Goal: Find specific page/section: Find specific page/section

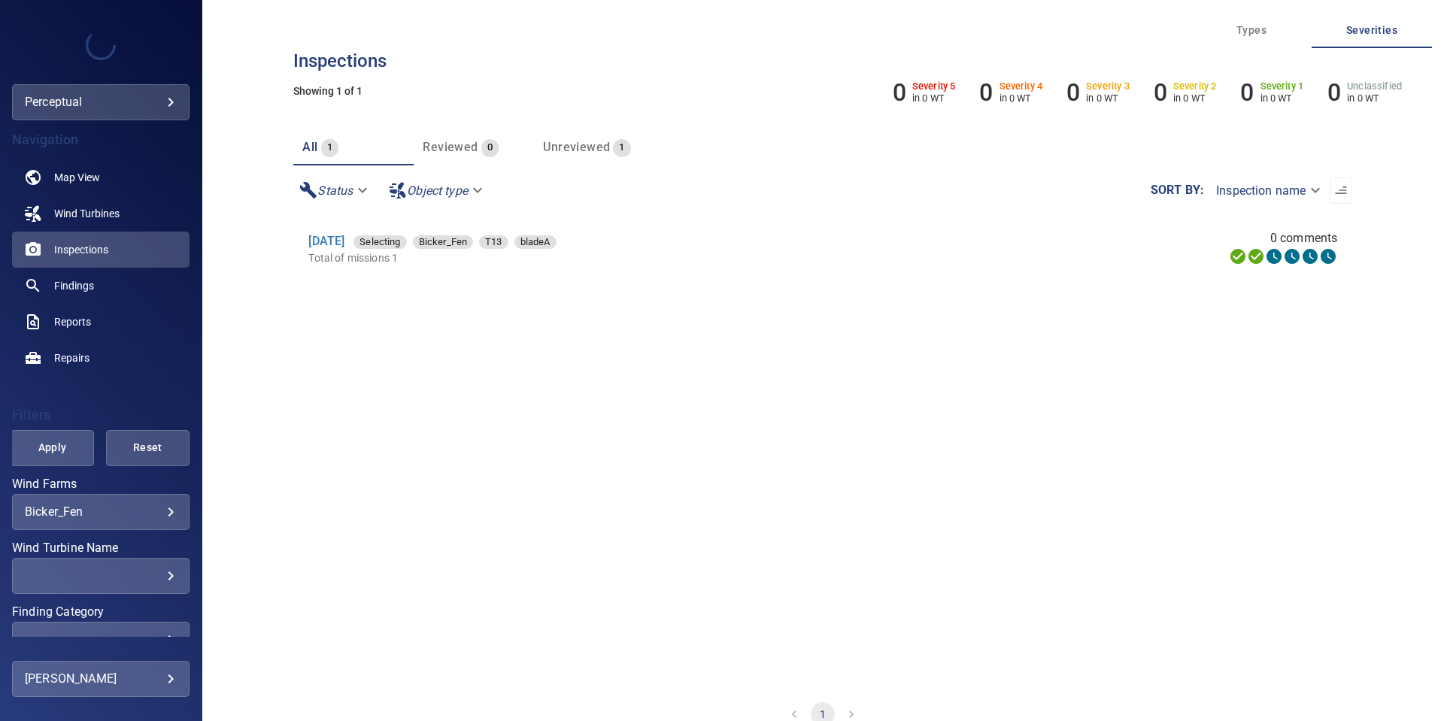
click at [146, 513] on body "**********" at bounding box center [722, 360] width 1444 height 721
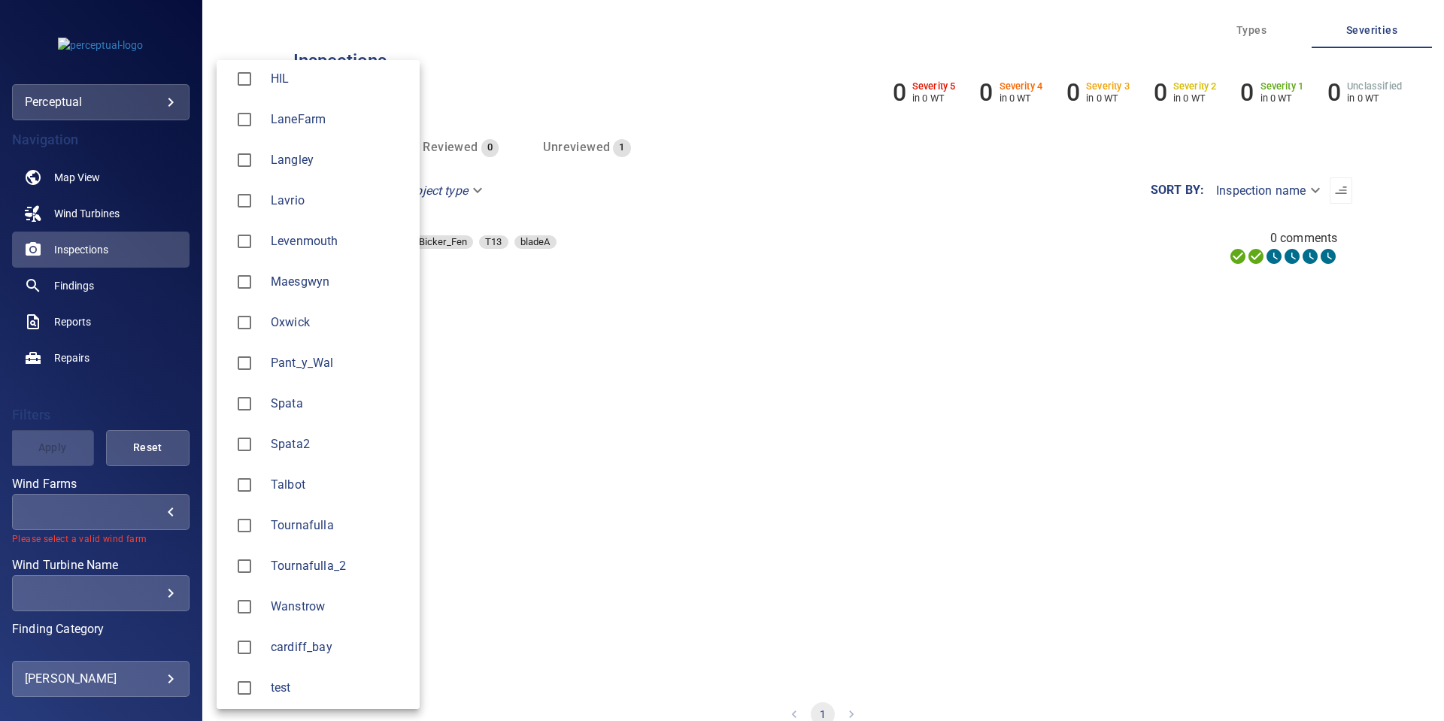
scroll to position [297, 0]
type input "*****"
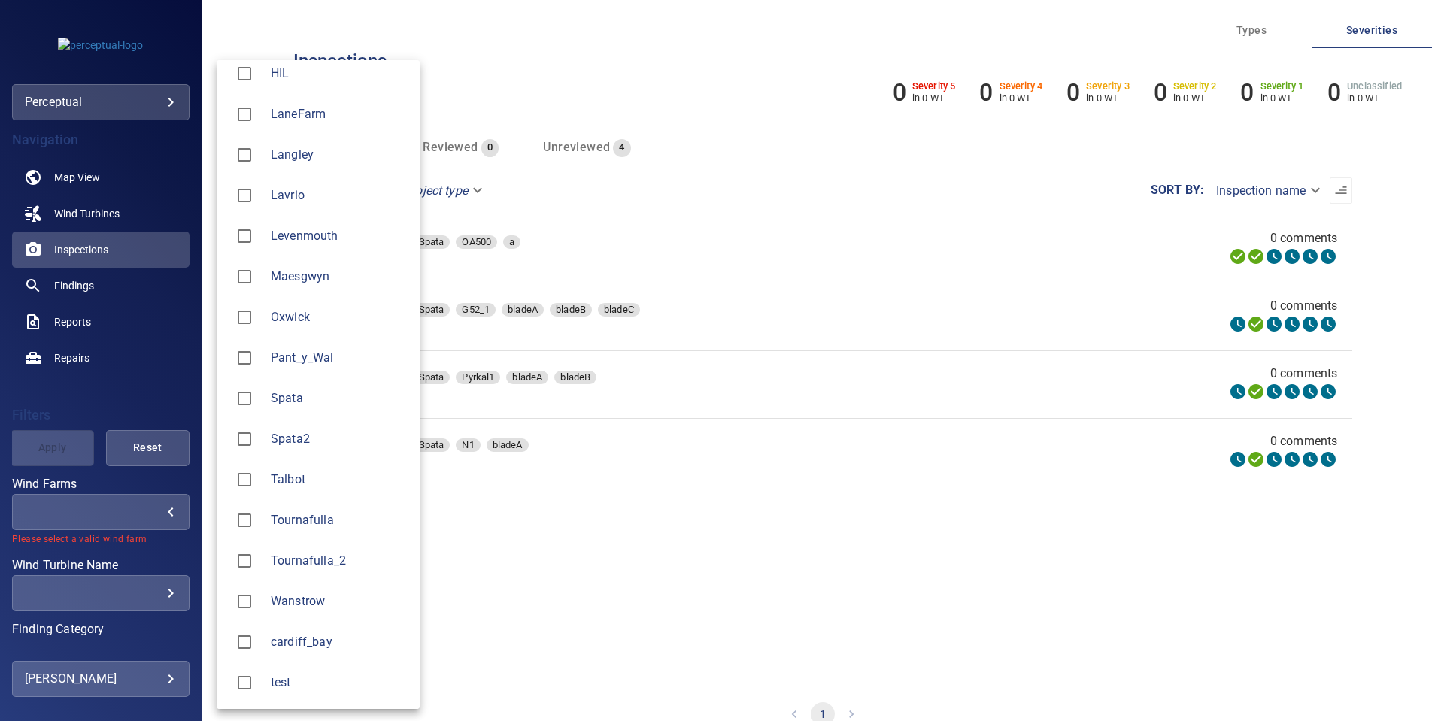
type input "******"
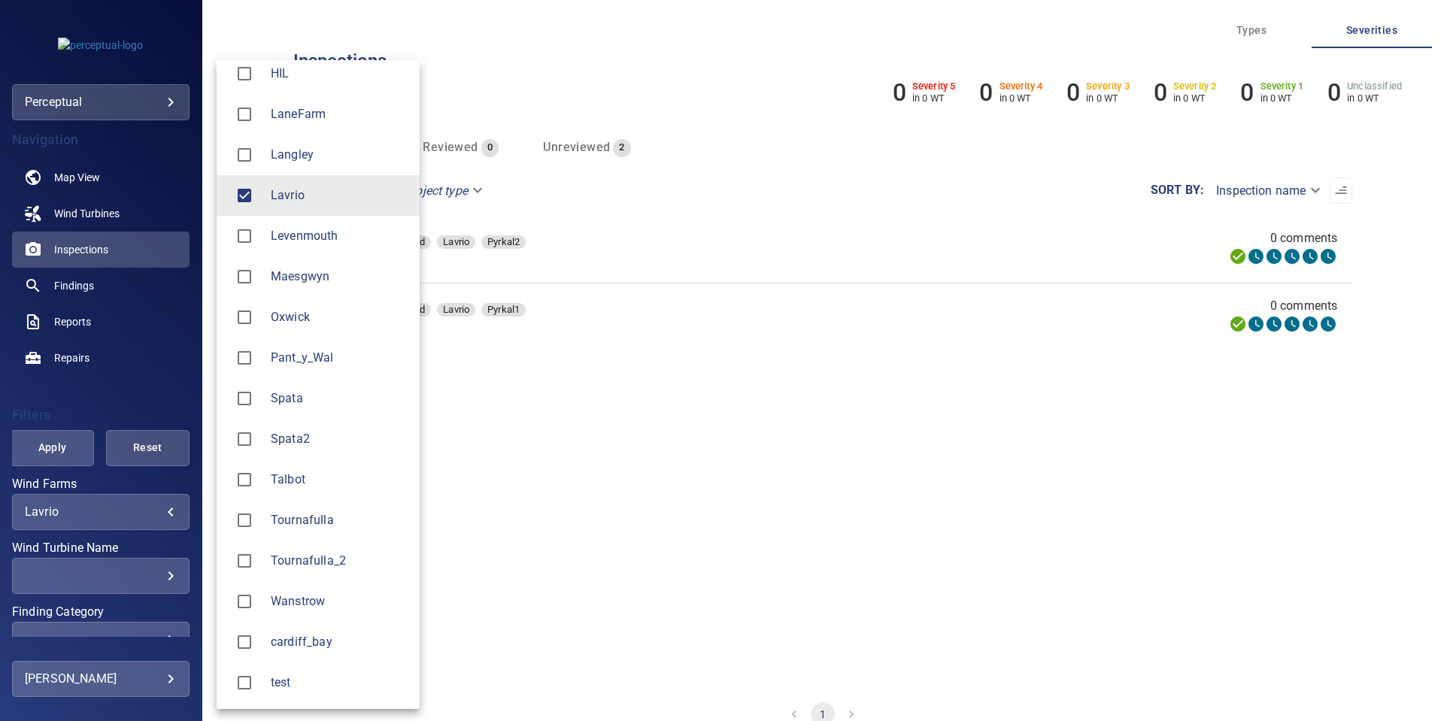
click at [64, 441] on div at bounding box center [722, 360] width 1444 height 721
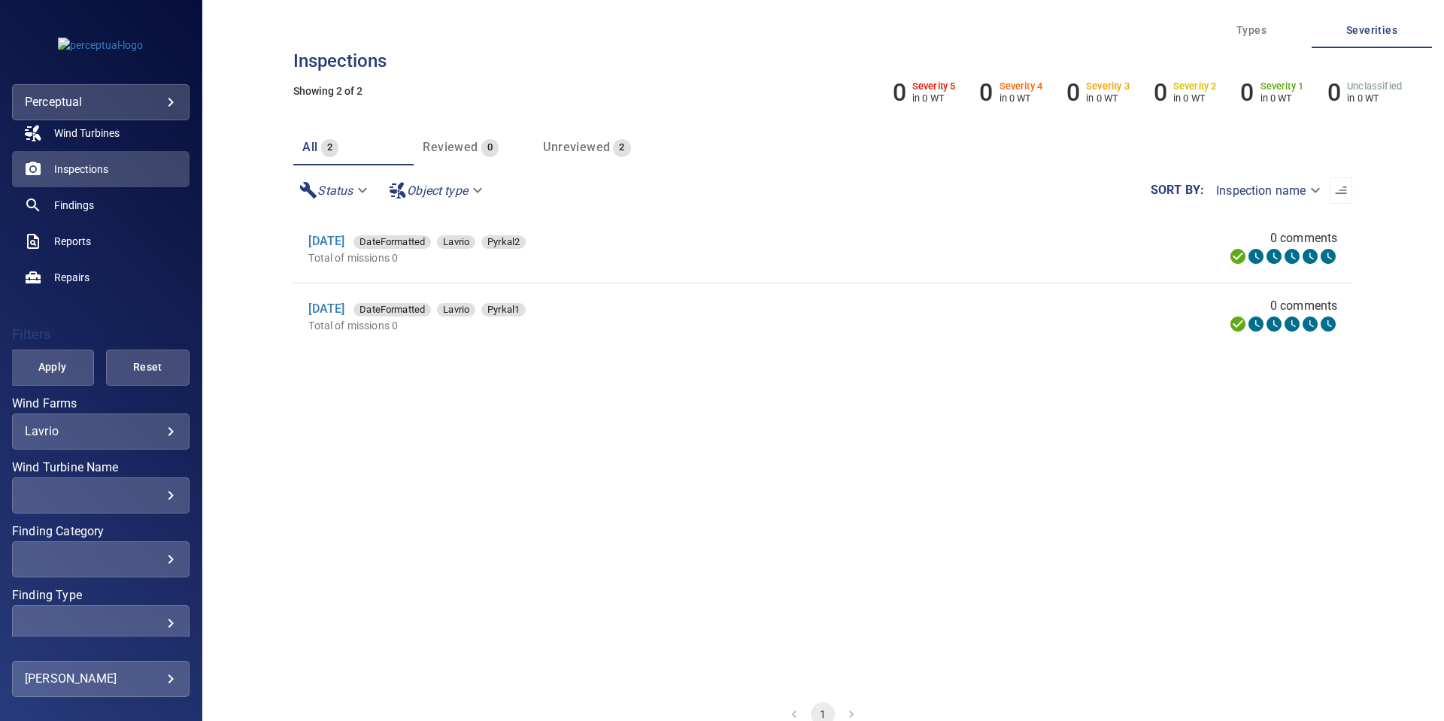
scroll to position [145, 0]
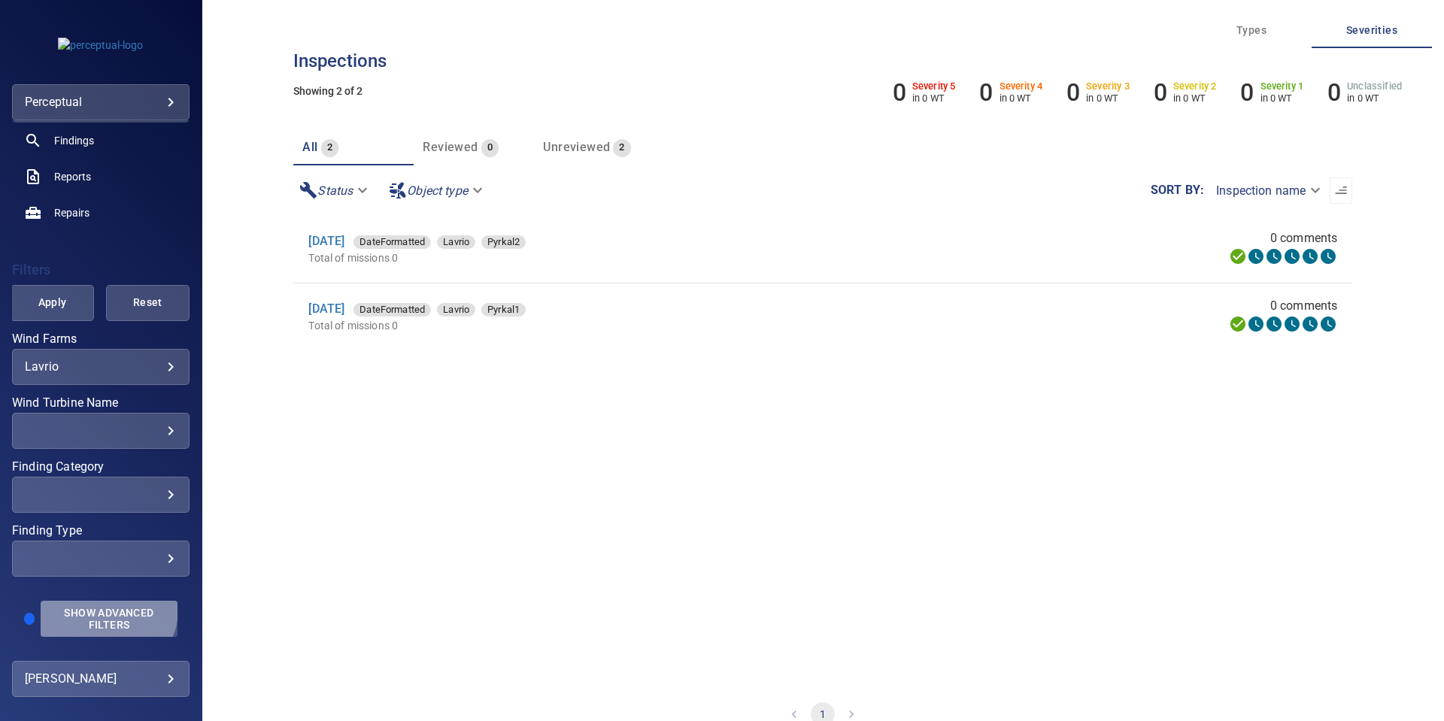
click at [106, 610] on span "Show Advanced Filters" at bounding box center [109, 619] width 119 height 24
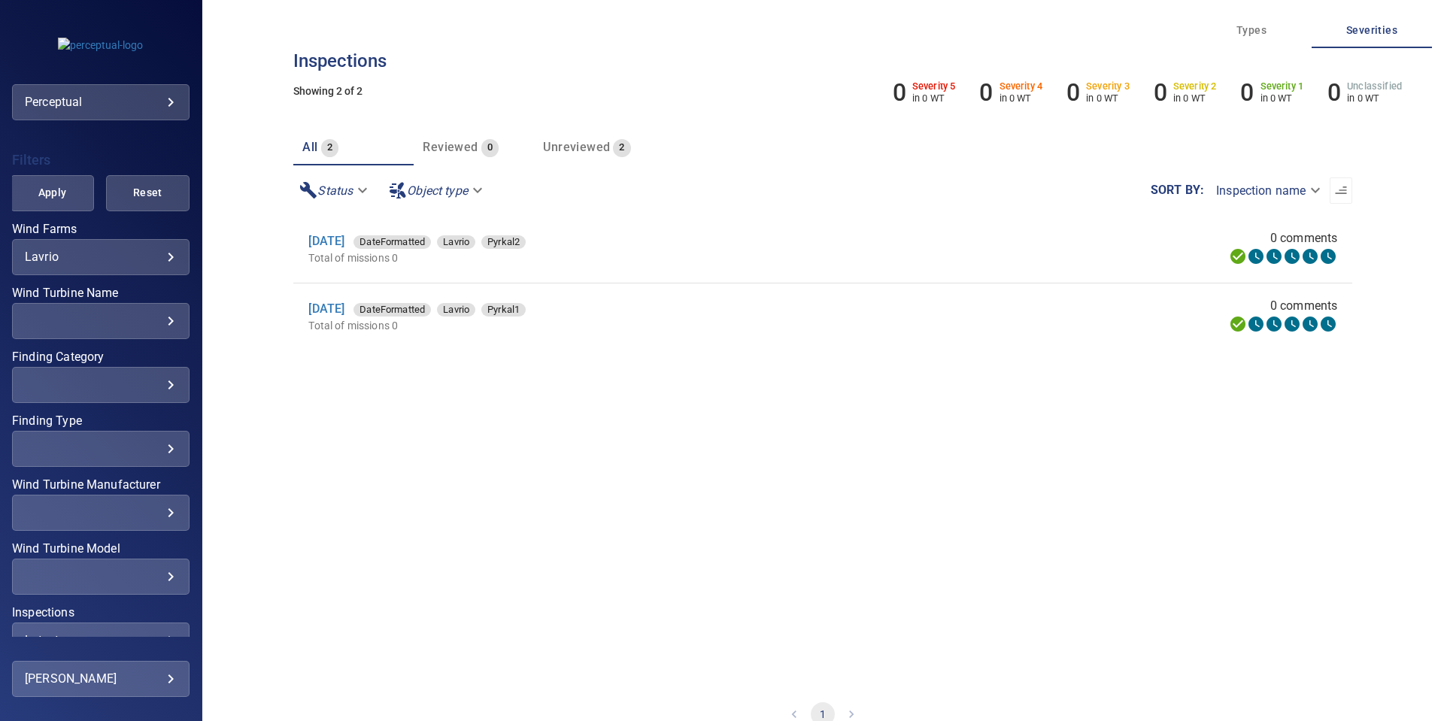
scroll to position [349, 0]
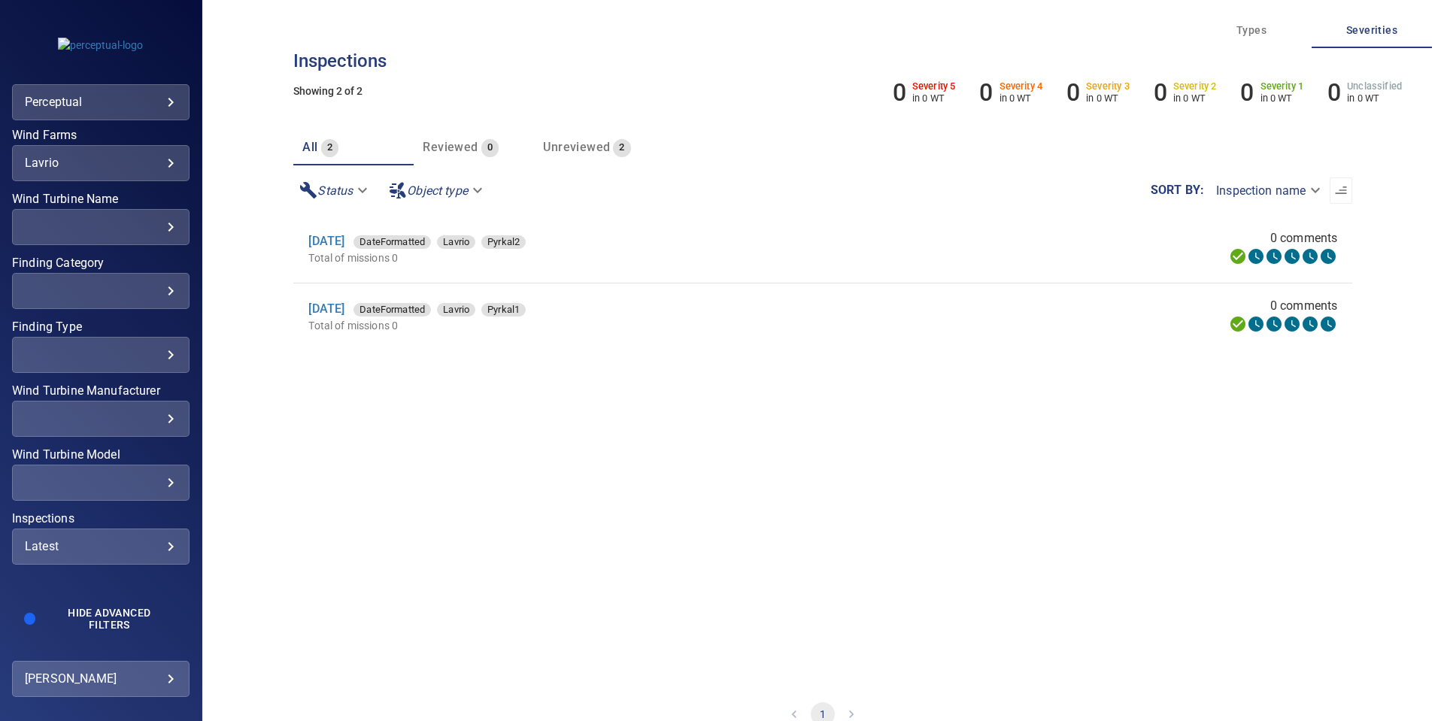
click at [114, 550] on div "Latest" at bounding box center [101, 546] width 152 height 14
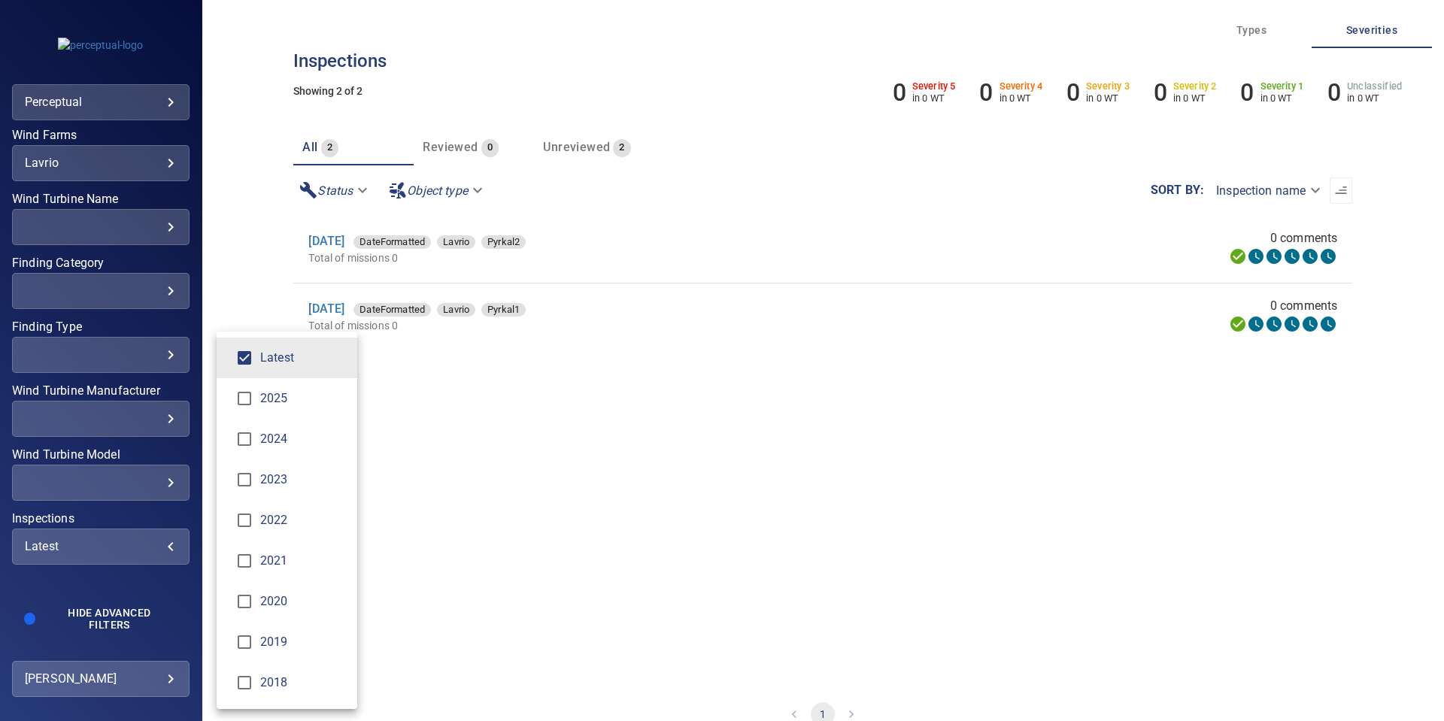
type input "**********"
click at [414, 417] on div "Inspections" at bounding box center [722, 360] width 1444 height 721
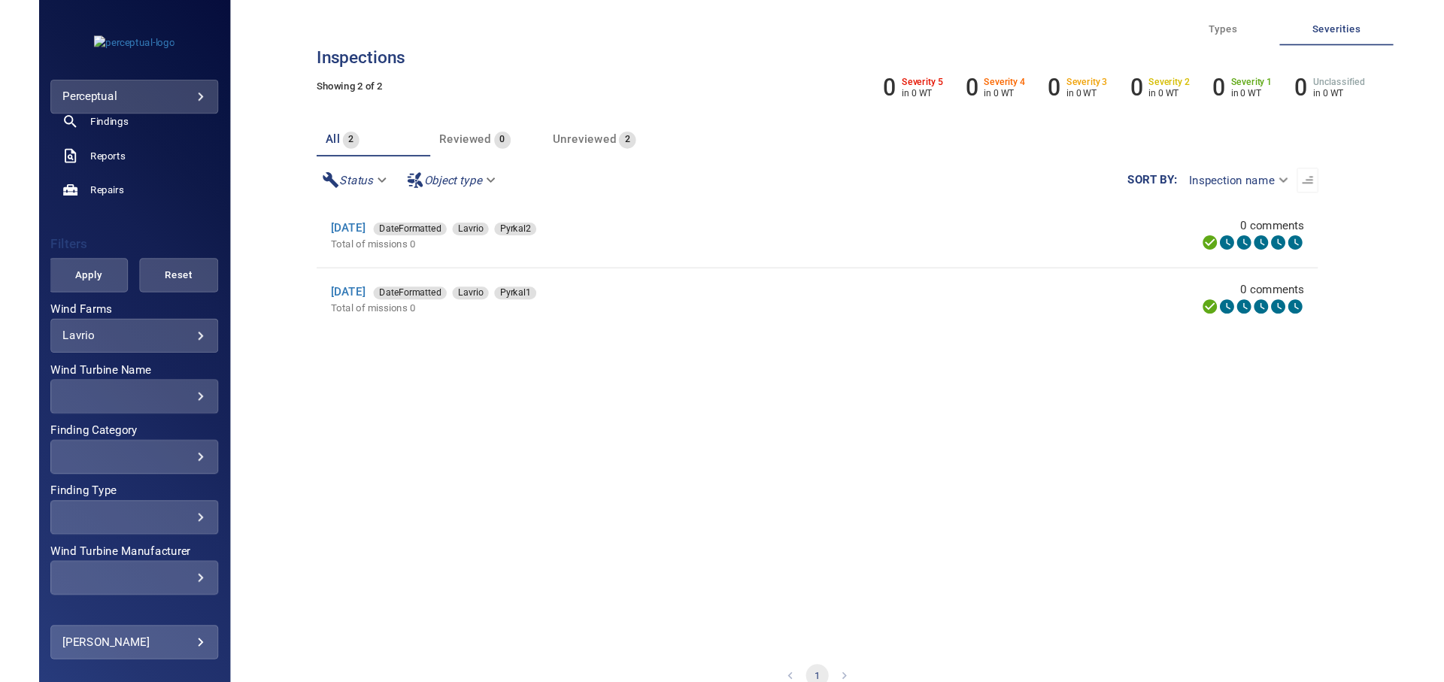
scroll to position [0, 0]
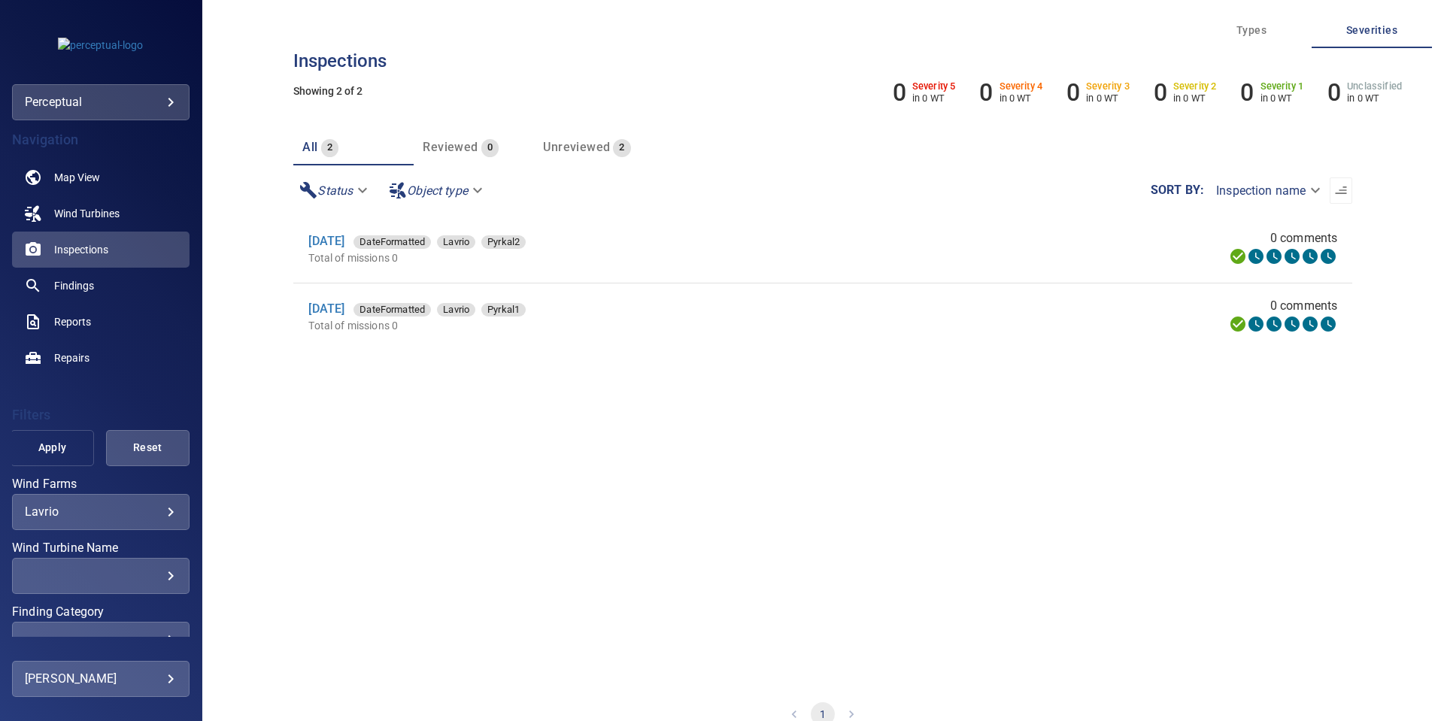
click at [73, 441] on button "Apply" at bounding box center [52, 448] width 83 height 36
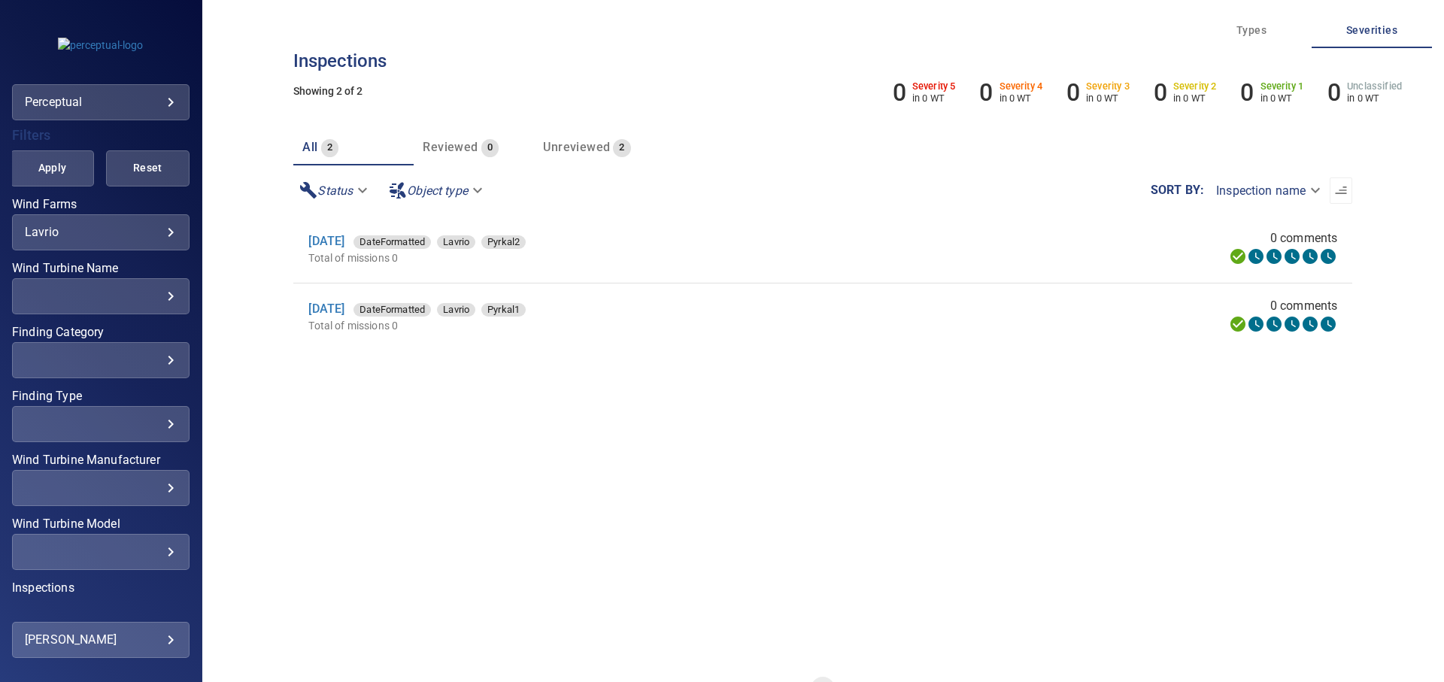
scroll to position [388, 0]
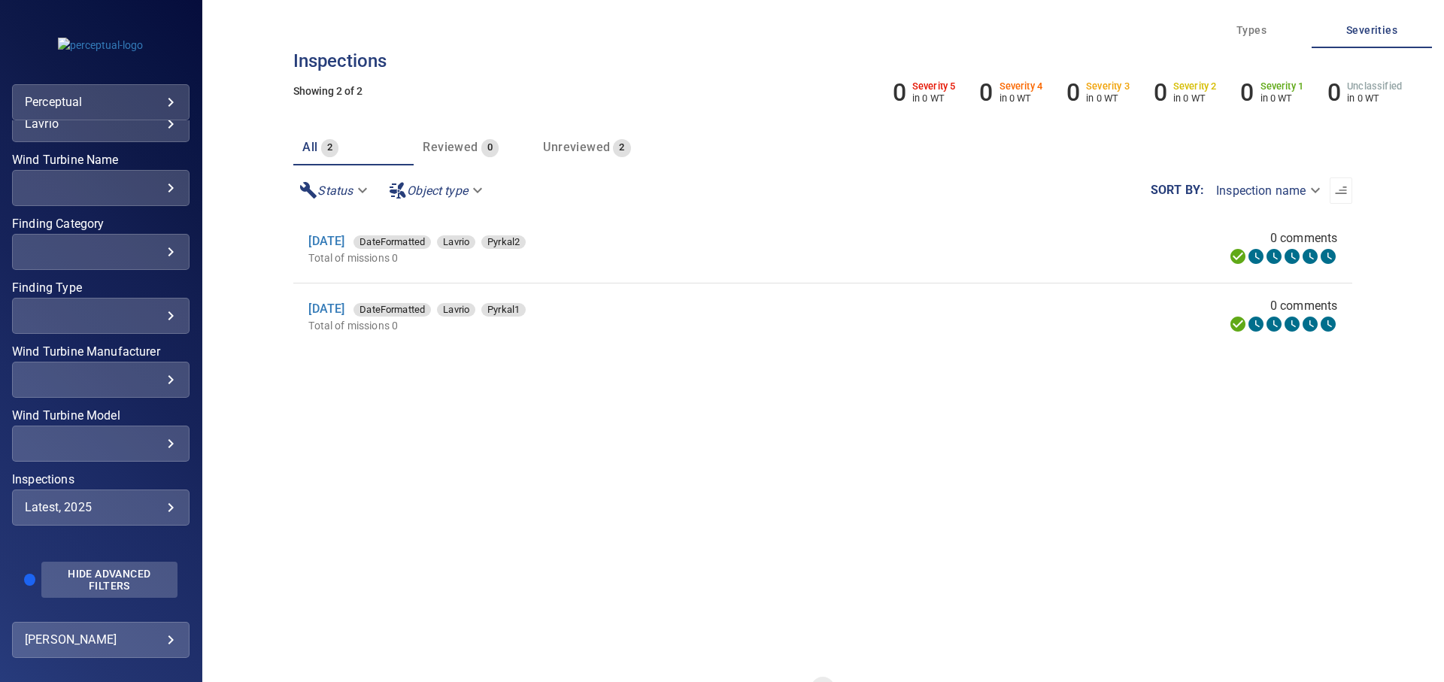
click at [98, 578] on span "Hide Advanced Filters" at bounding box center [109, 580] width 118 height 24
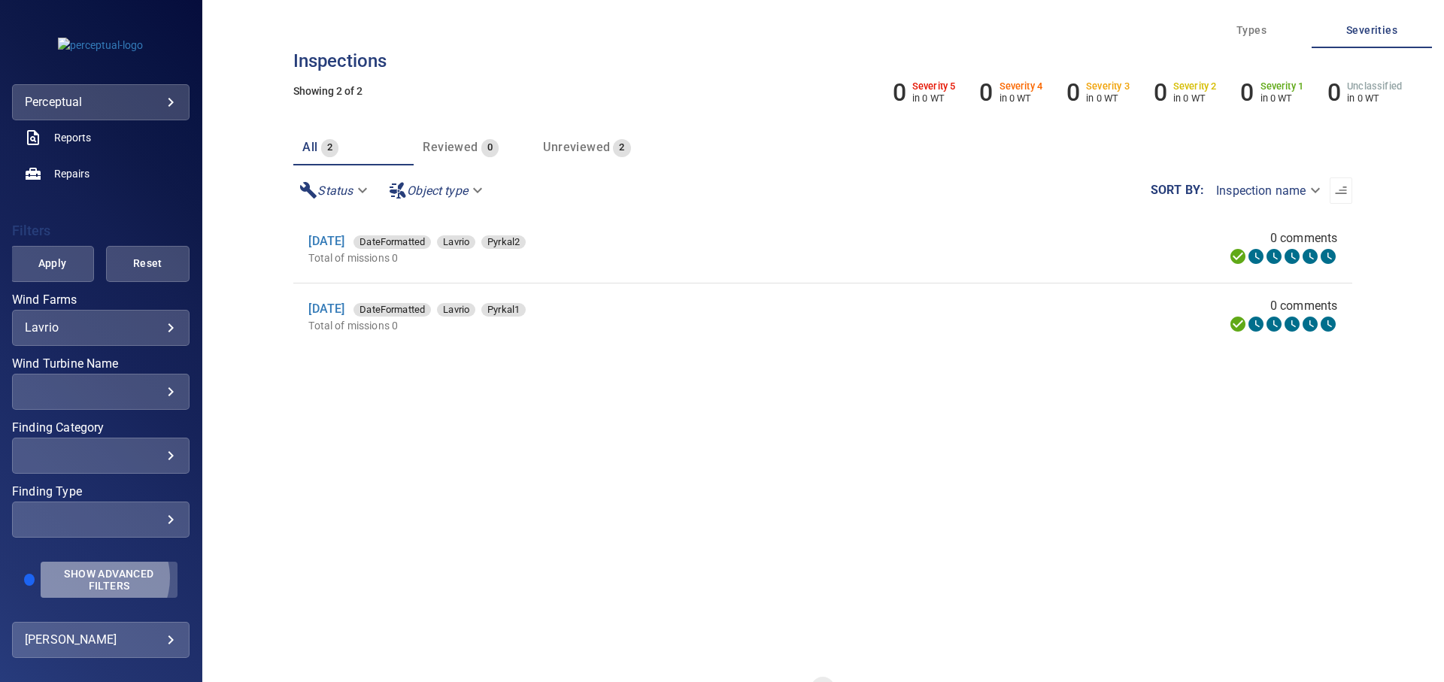
click at [98, 578] on span "Show Advanced Filters" at bounding box center [109, 580] width 119 height 24
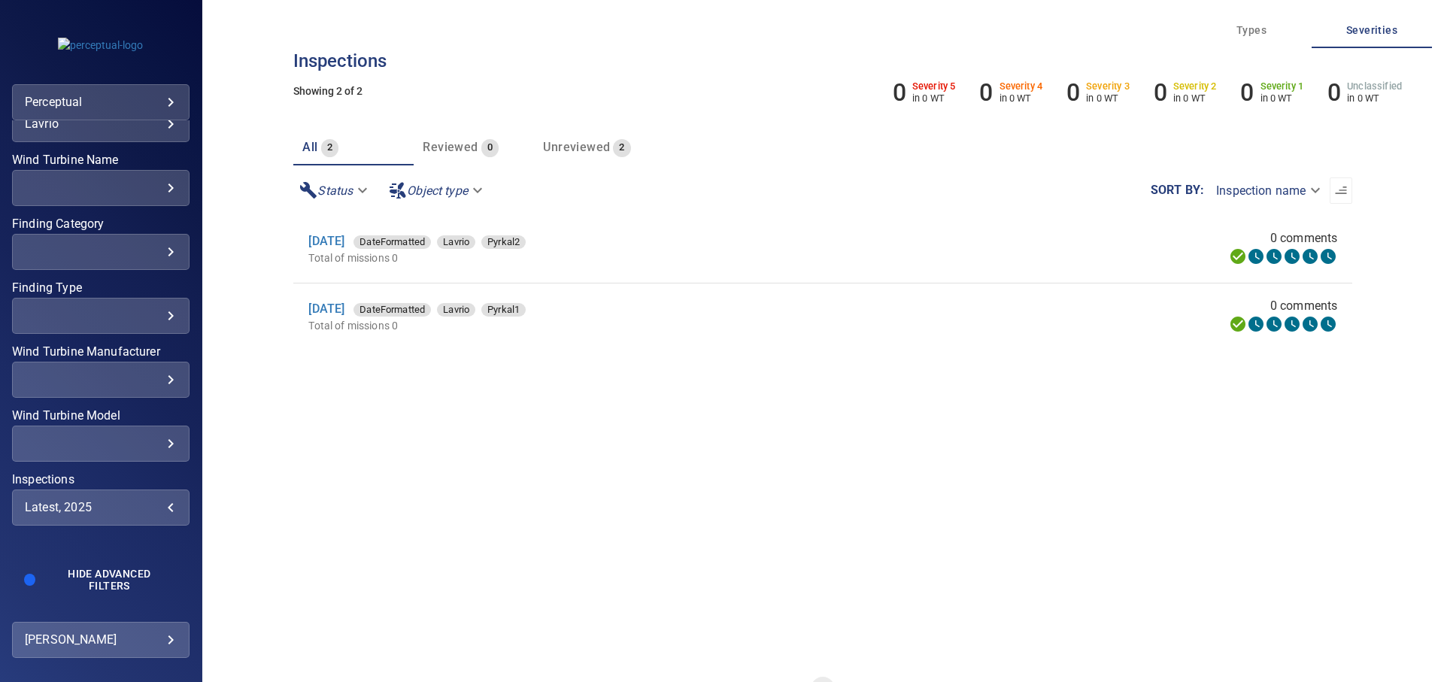
click at [162, 505] on div "Latest, 2025" at bounding box center [101, 507] width 152 height 14
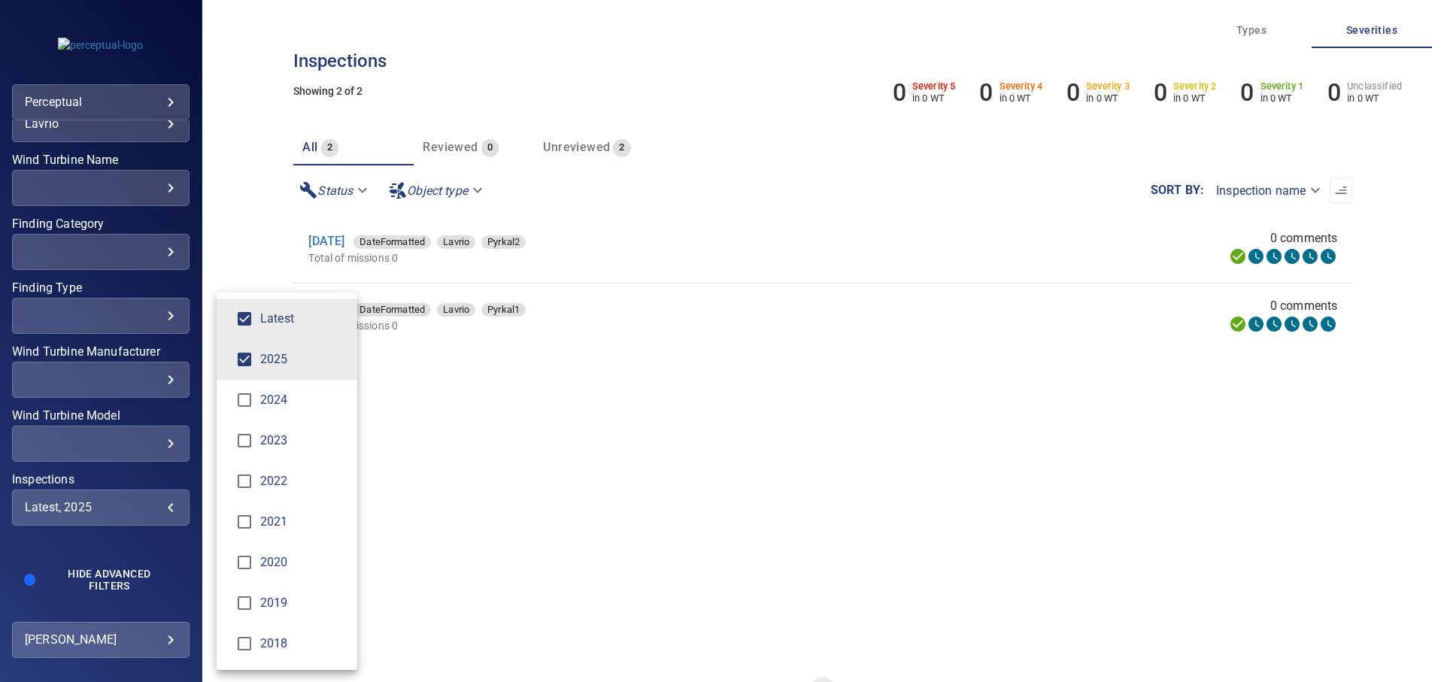
click at [245, 238] on div "Inspections" at bounding box center [722, 341] width 1444 height 682
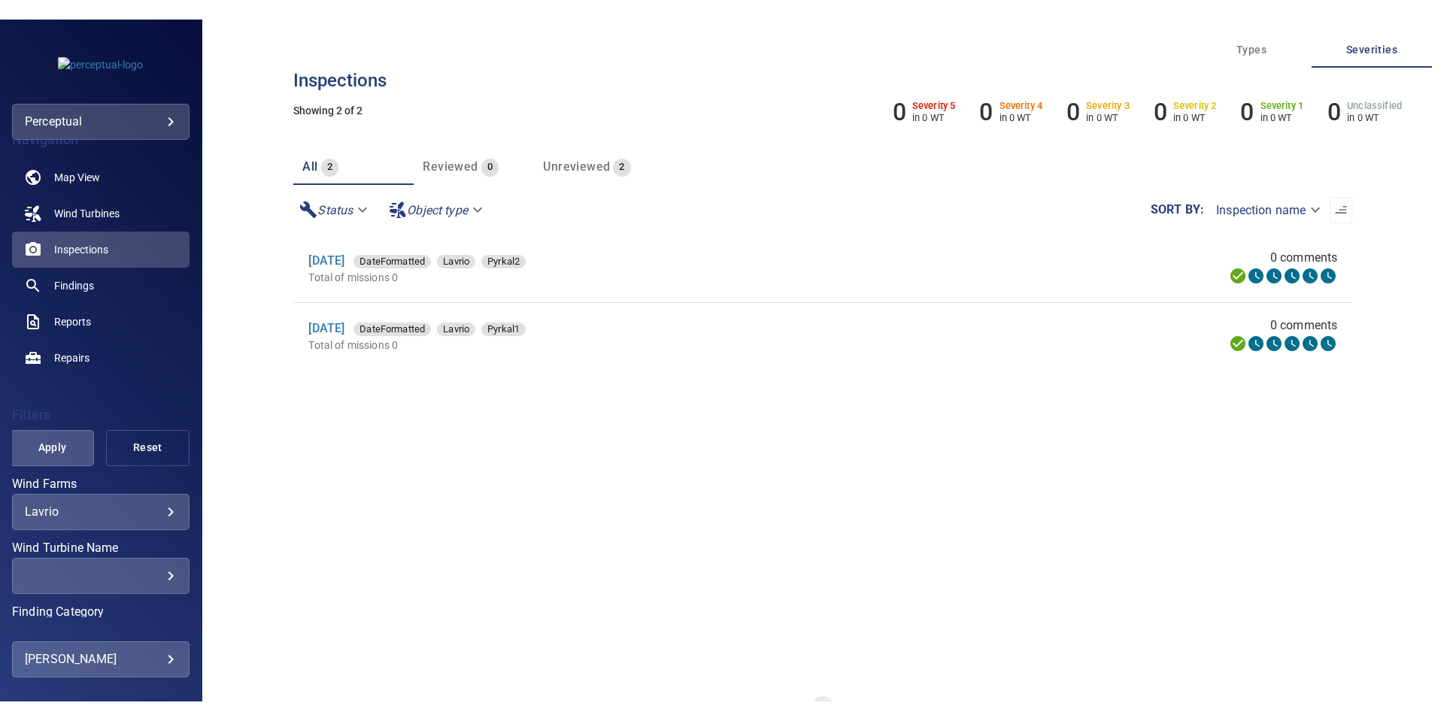
scroll to position [0, 0]
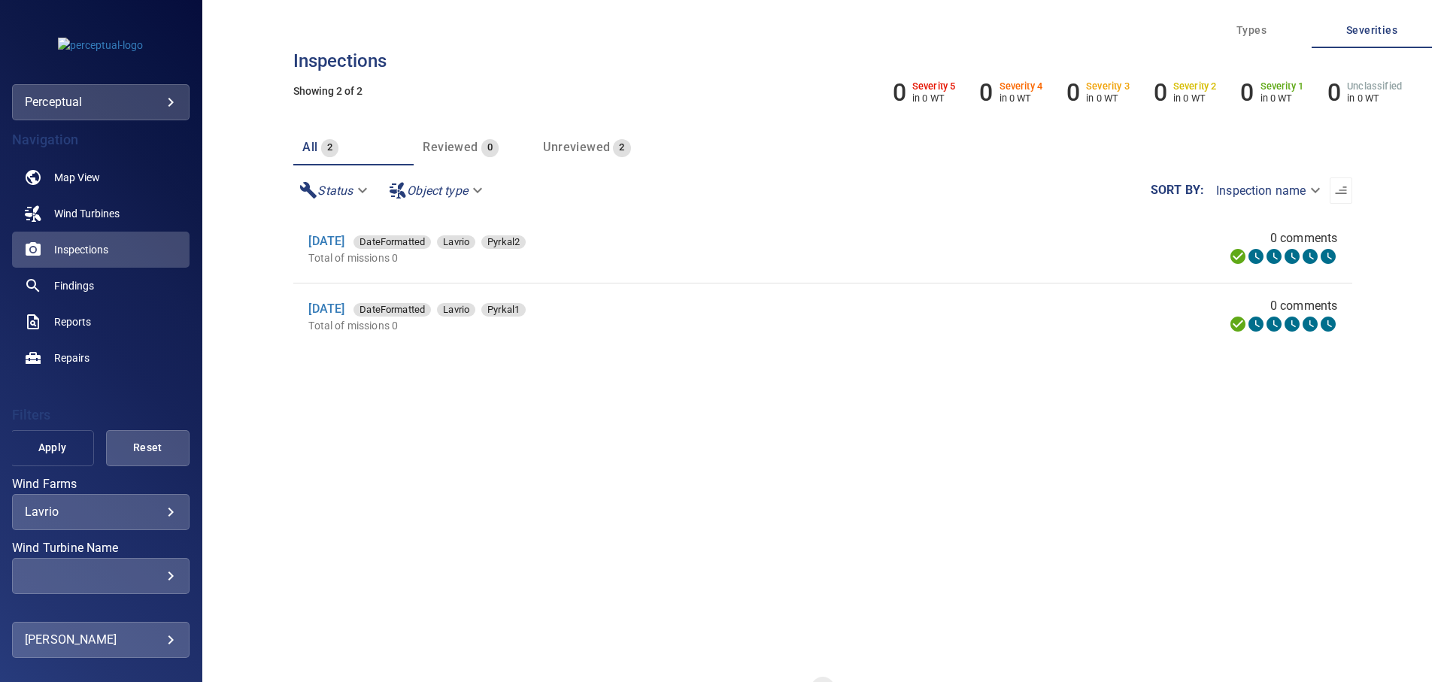
click at [54, 447] on span "Apply" at bounding box center [52, 447] width 46 height 19
click at [575, 142] on span "Unreviewed" at bounding box center [576, 147] width 67 height 14
click at [318, 149] on div "All 2" at bounding box center [320, 147] width 36 height 21
